Goal: Find specific page/section: Find specific page/section

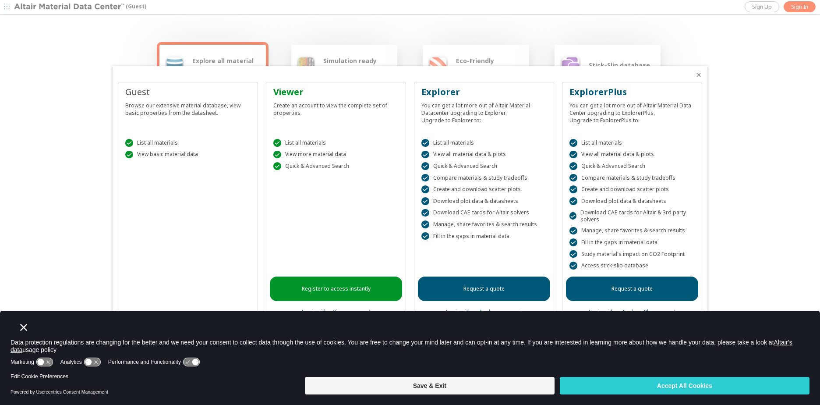
click at [701, 76] on icon "Close" at bounding box center [698, 74] width 7 height 7
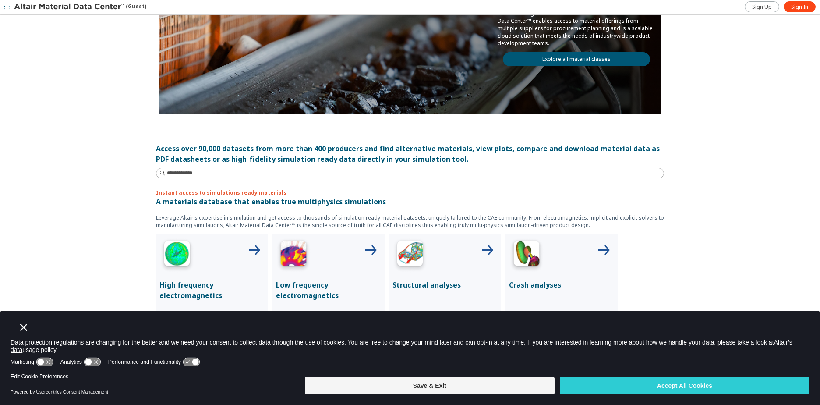
scroll to position [131, 0]
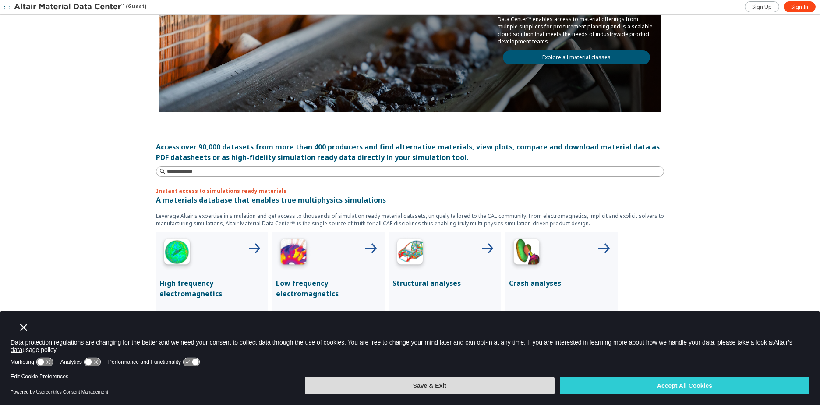
click at [474, 386] on button "Save & Exit" at bounding box center [430, 386] width 250 height 18
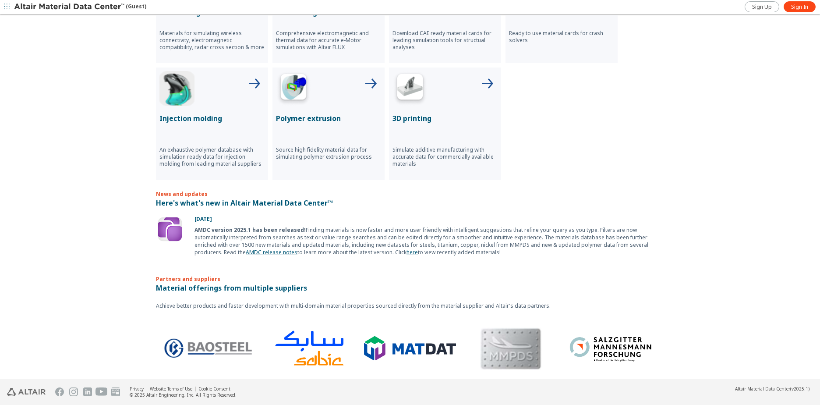
scroll to position [419, 0]
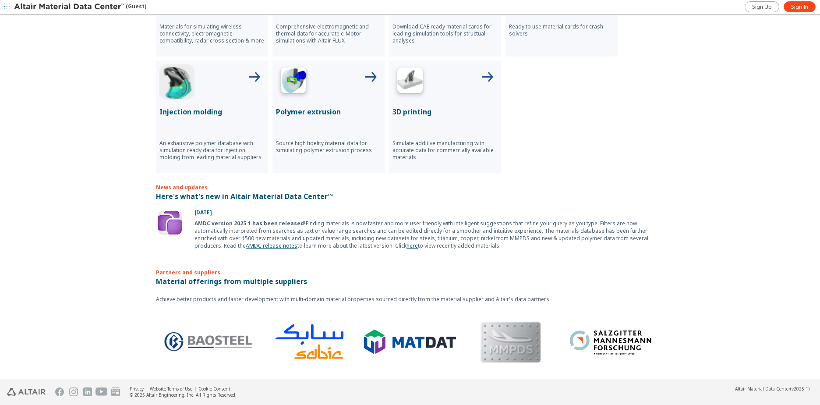
click at [423, 109] on p "3D printing" at bounding box center [445, 111] width 105 height 11
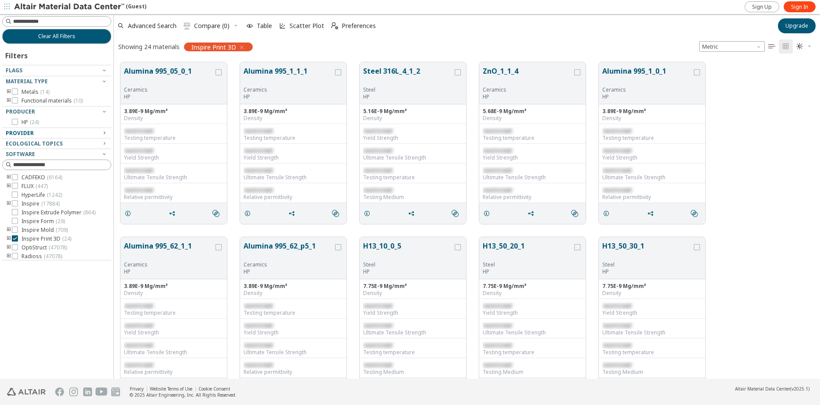
click at [50, 133] on div "Provider" at bounding box center [53, 133] width 95 height 7
click at [50, 143] on span "Ecological Topics" at bounding box center [34, 143] width 57 height 7
click at [53, 144] on span "Ecological Topics" at bounding box center [34, 143] width 57 height 7
